Goal: Task Accomplishment & Management: Complete application form

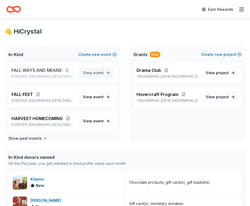
click at [97, 74] on span "event" at bounding box center [98, 73] width 10 height 4
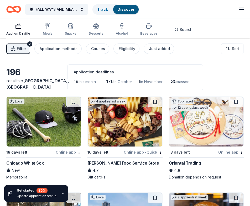
click at [175, 82] on span "35" at bounding box center [173, 82] width 6 height 6
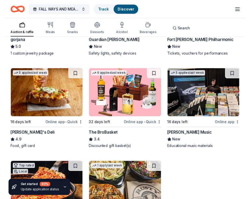
scroll to position [1516, 0]
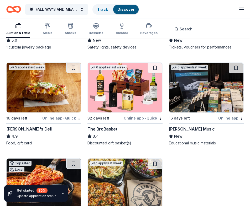
click at [118, 102] on img at bounding box center [125, 88] width 74 height 50
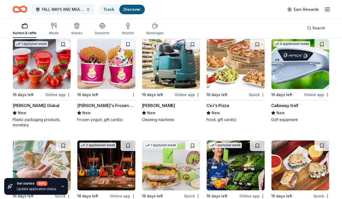
scroll to position [2150, 0]
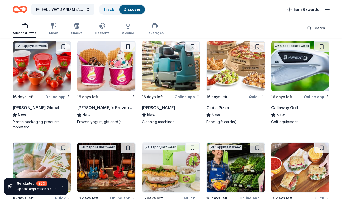
click at [249, 97] on div "Online app" at bounding box center [316, 96] width 25 height 7
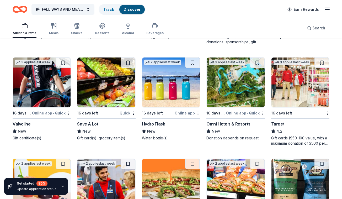
scroll to position [2337, 0]
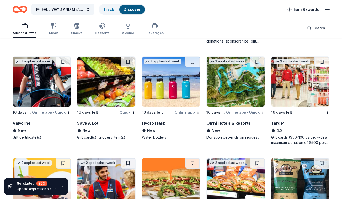
click at [180, 112] on div "Online app" at bounding box center [187, 112] width 25 height 7
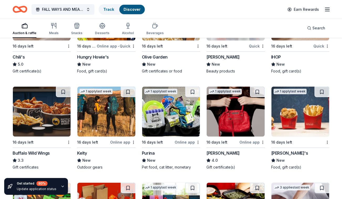
scroll to position [2608, 0]
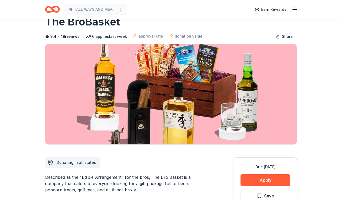
scroll to position [21, 0]
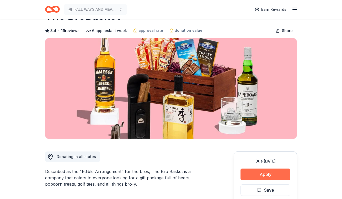
click at [257, 174] on button "Apply" at bounding box center [266, 174] width 50 height 12
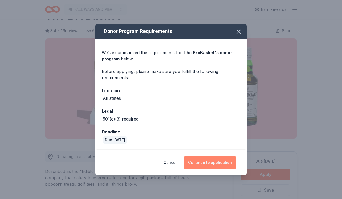
click at [207, 164] on button "Continue to application" at bounding box center [210, 162] width 52 height 13
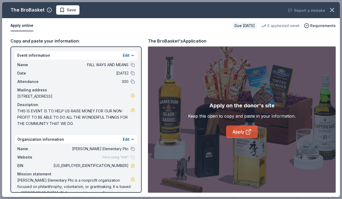
click at [238, 128] on link "Apply" at bounding box center [242, 131] width 32 height 13
click at [331, 12] on icon "button" at bounding box center [331, 9] width 7 height 7
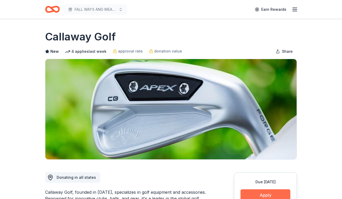
click at [254, 194] on button "Apply" at bounding box center [266, 195] width 50 height 12
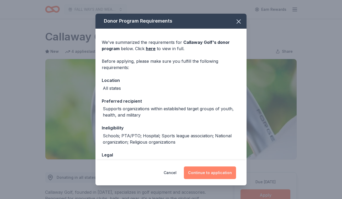
click at [225, 173] on button "Continue to application" at bounding box center [210, 172] width 52 height 13
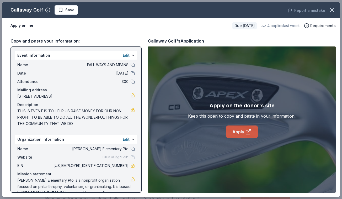
click at [237, 136] on link "Apply" at bounding box center [242, 131] width 32 height 13
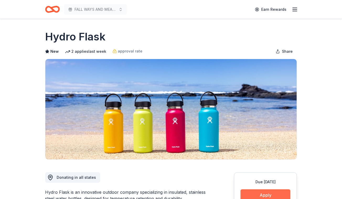
click at [261, 194] on button "Apply" at bounding box center [266, 195] width 50 height 12
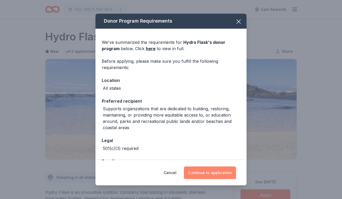
click at [215, 170] on button "Continue to application" at bounding box center [210, 172] width 52 height 13
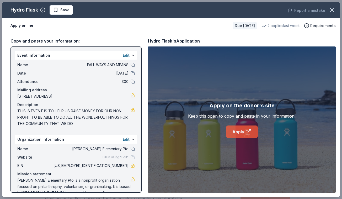
click at [235, 134] on link "Apply" at bounding box center [242, 131] width 32 height 13
